Goal: Communication & Community: Participate in discussion

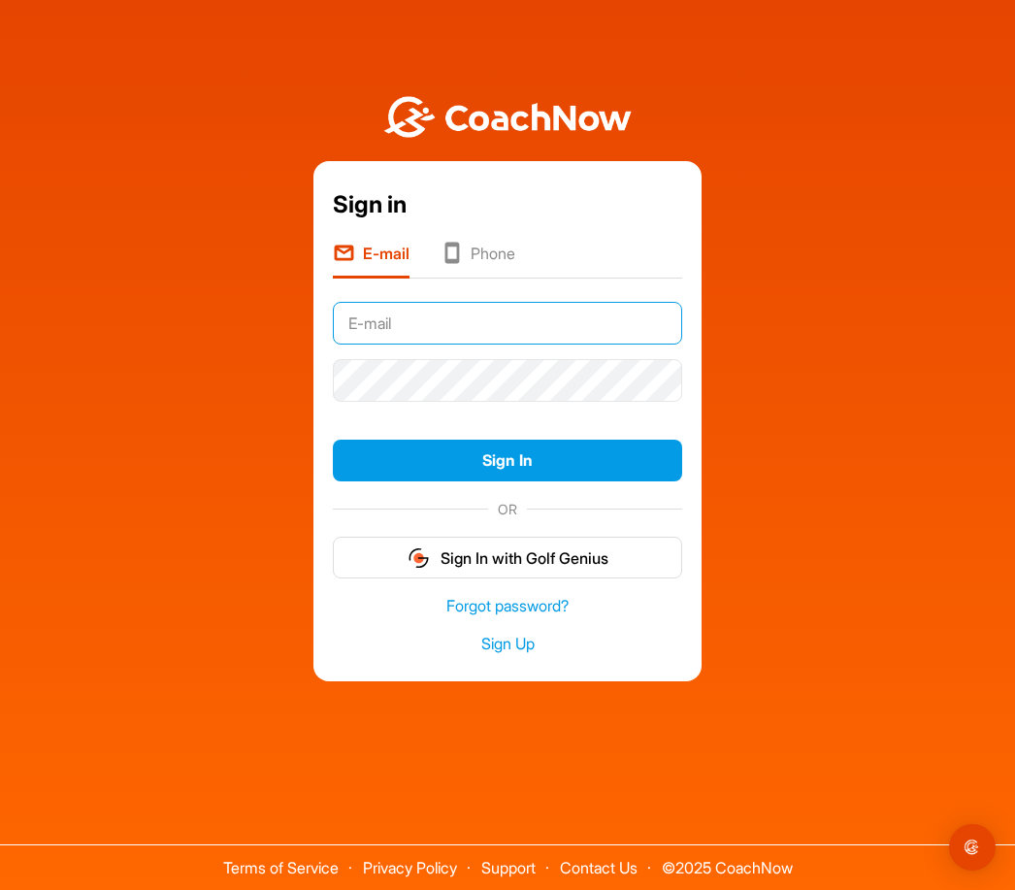
type input "[PERSON_NAME][EMAIL_ADDRESS][PERSON_NAME][DOMAIN_NAME]"
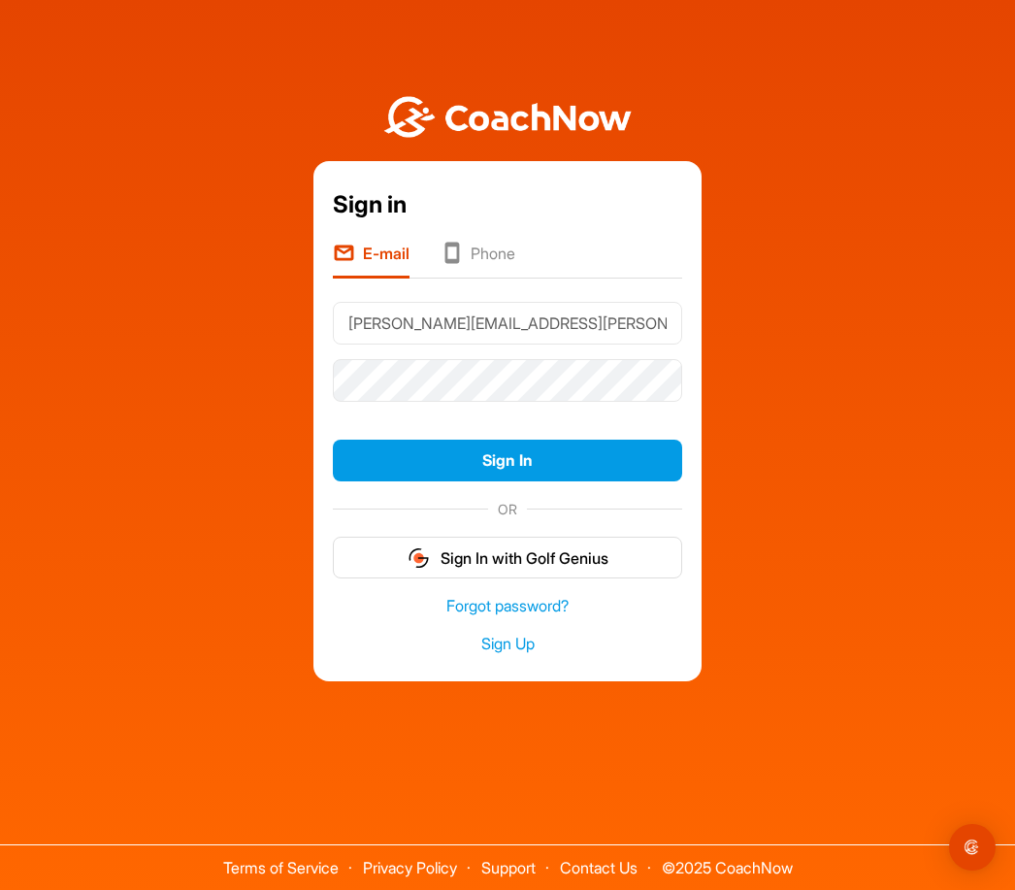
click at [508, 481] on button "Sign In" at bounding box center [507, 461] width 349 height 42
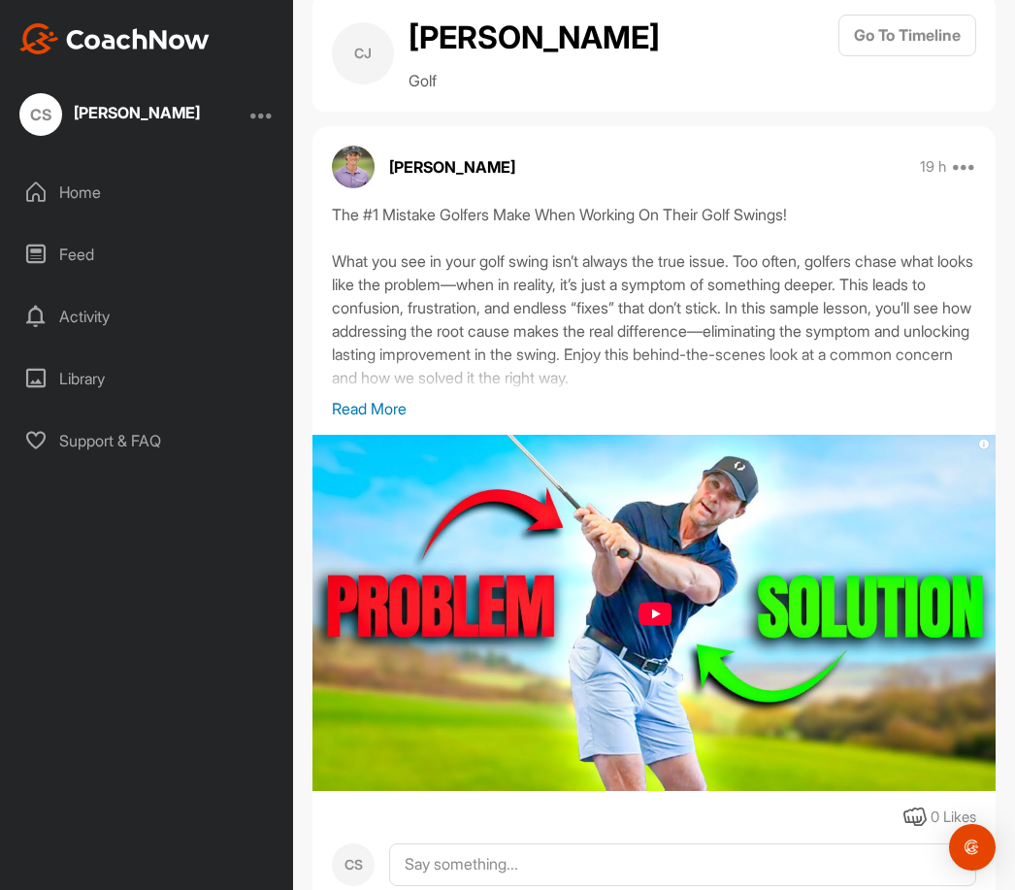
scroll to position [42, 0]
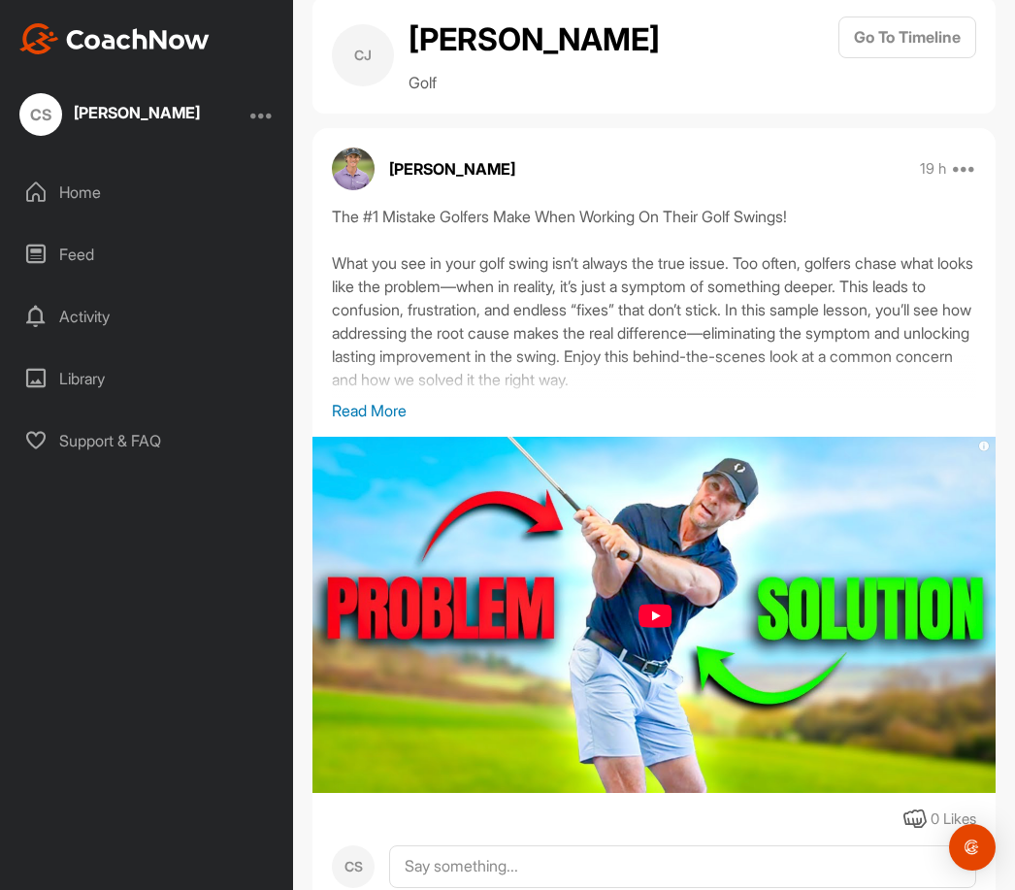
click at [84, 201] on div "Home" at bounding box center [148, 192] width 274 height 49
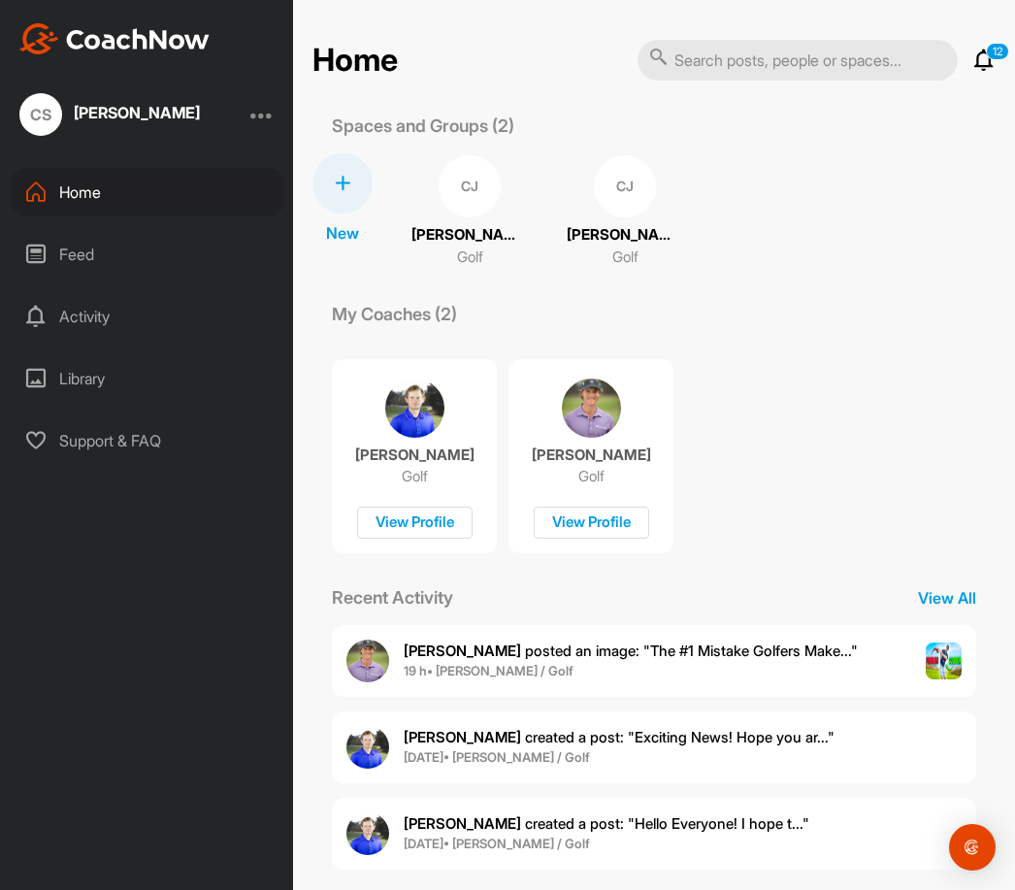
click at [612, 409] on img at bounding box center [591, 408] width 59 height 59
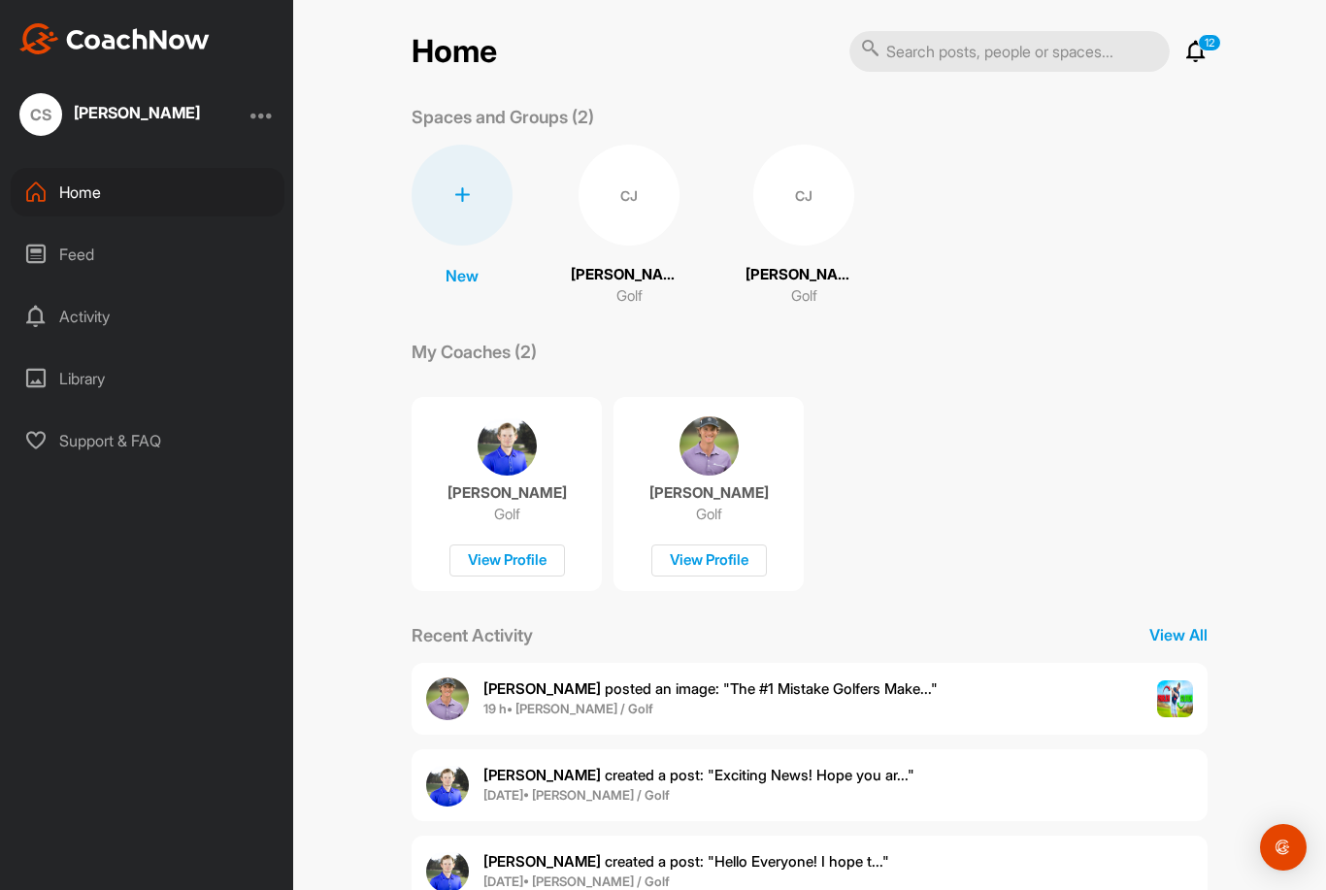
scroll to position [8, 0]
click at [526, 467] on img at bounding box center [507, 446] width 59 height 59
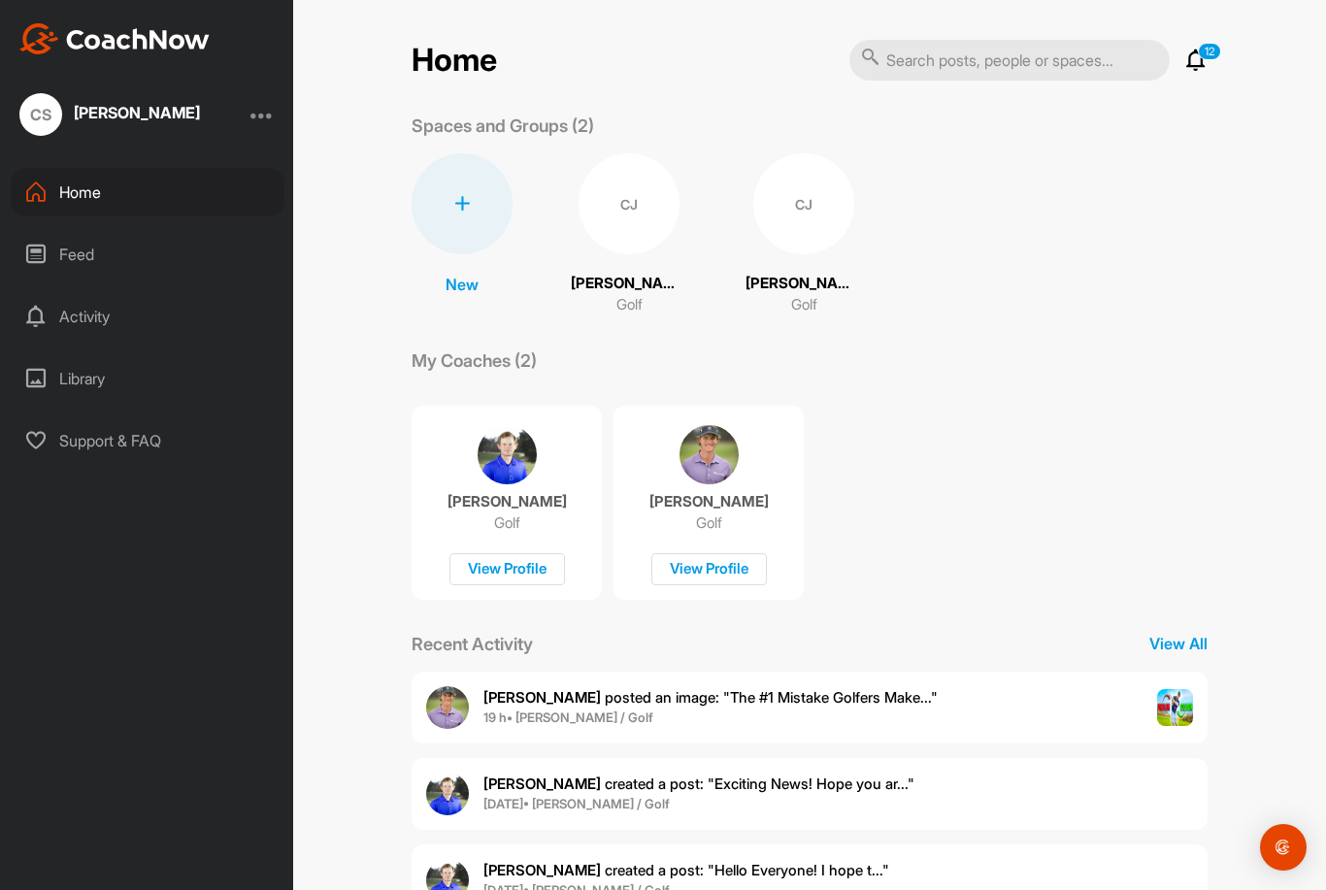
click at [66, 278] on div "Feed" at bounding box center [148, 254] width 274 height 49
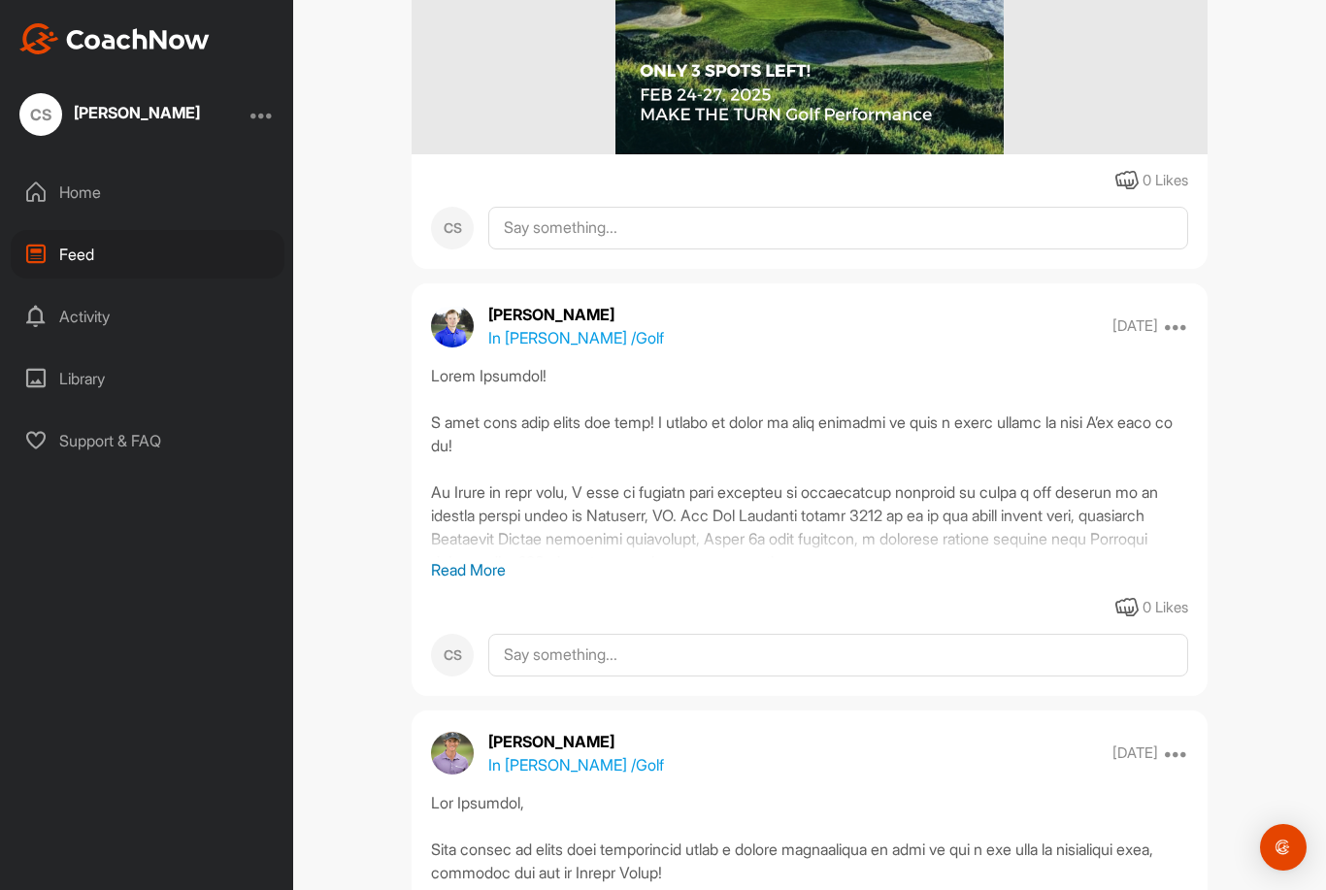
scroll to position [2906, 0]
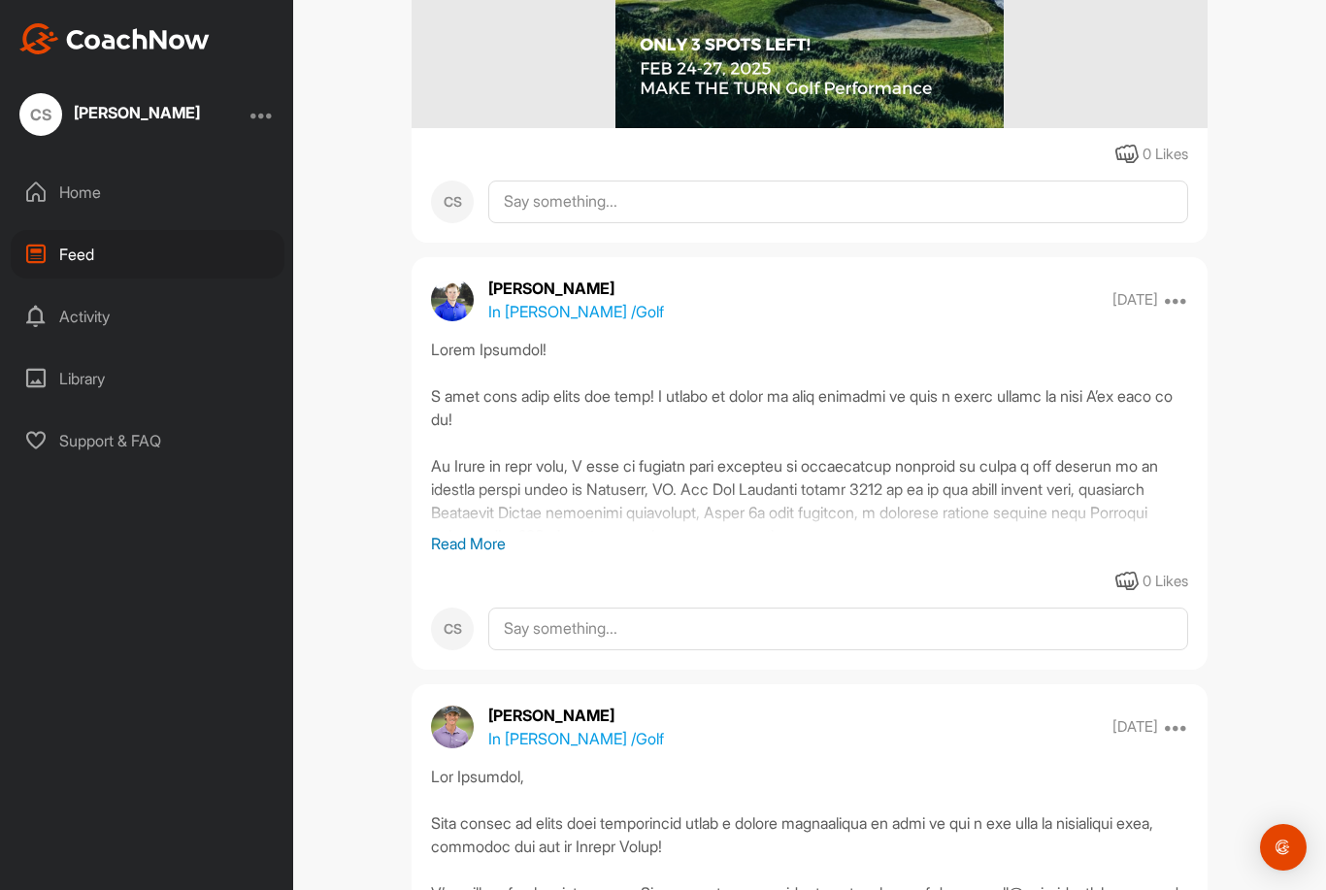
click at [502, 546] on p "Read More" at bounding box center [809, 543] width 757 height 23
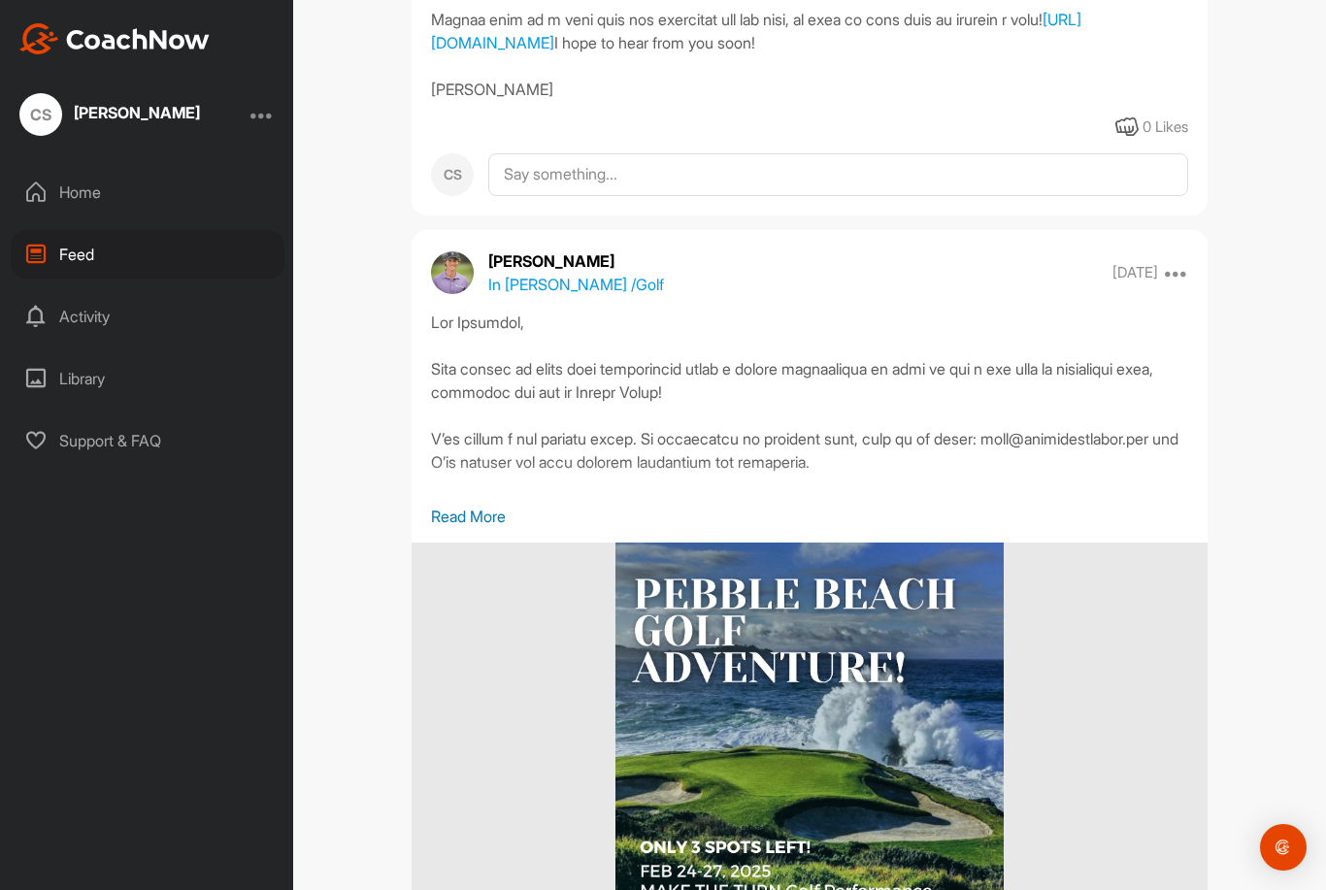
scroll to position [3622, 0]
